Goal: Check status: Check status

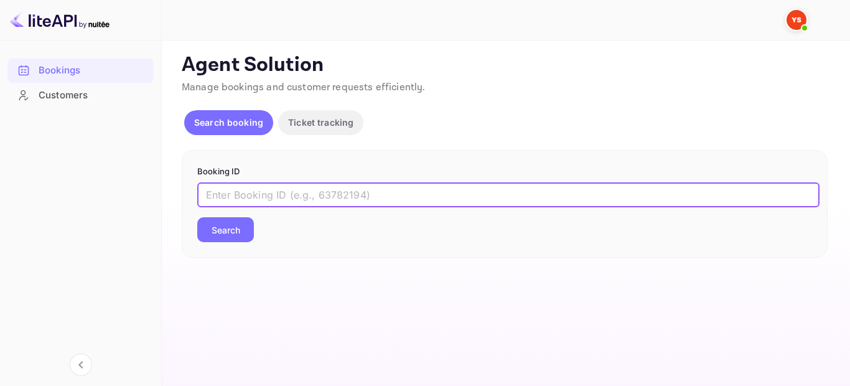
click at [365, 198] on input "text" at bounding box center [508, 194] width 622 height 25
paste input "9550639"
type input "9550639"
click at [232, 228] on button "Search" at bounding box center [225, 229] width 57 height 25
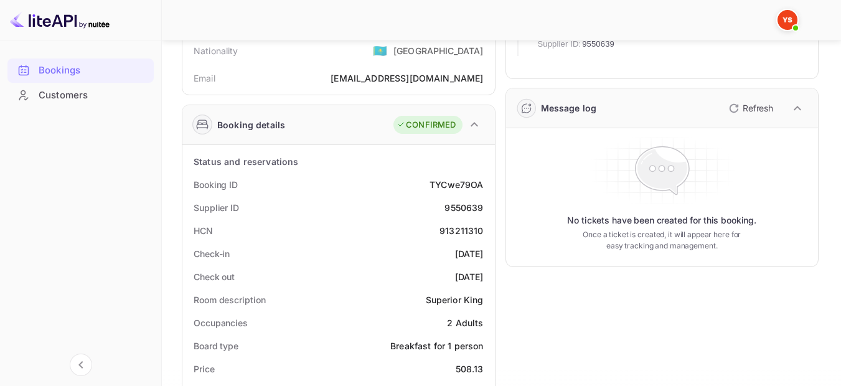
scroll to position [187, 0]
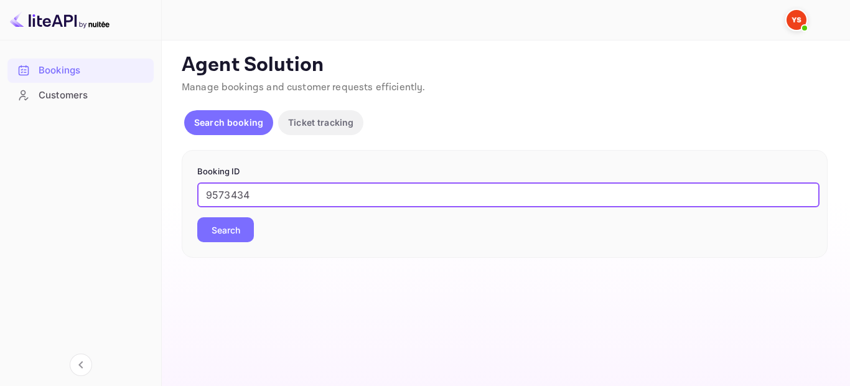
type input "9573434"
click at [220, 223] on button "Search" at bounding box center [225, 229] width 57 height 25
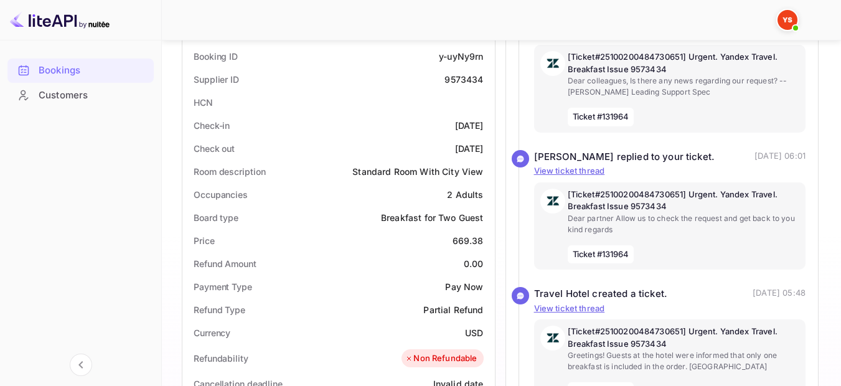
scroll to position [249, 0]
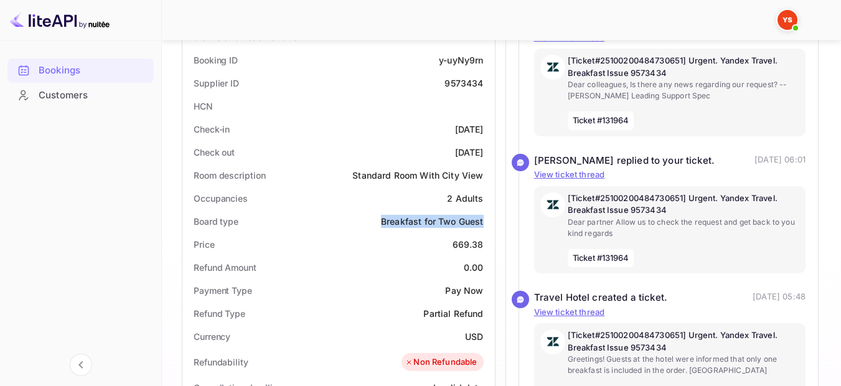
drag, startPoint x: 483, startPoint y: 223, endPoint x: 381, endPoint y: 228, distance: 102.2
click at [381, 228] on div "Board type Breakfast for Two Guest" at bounding box center [338, 221] width 302 height 23
copy div "Breakfast for Two Guest"
